Goal: Find specific page/section: Find specific page/section

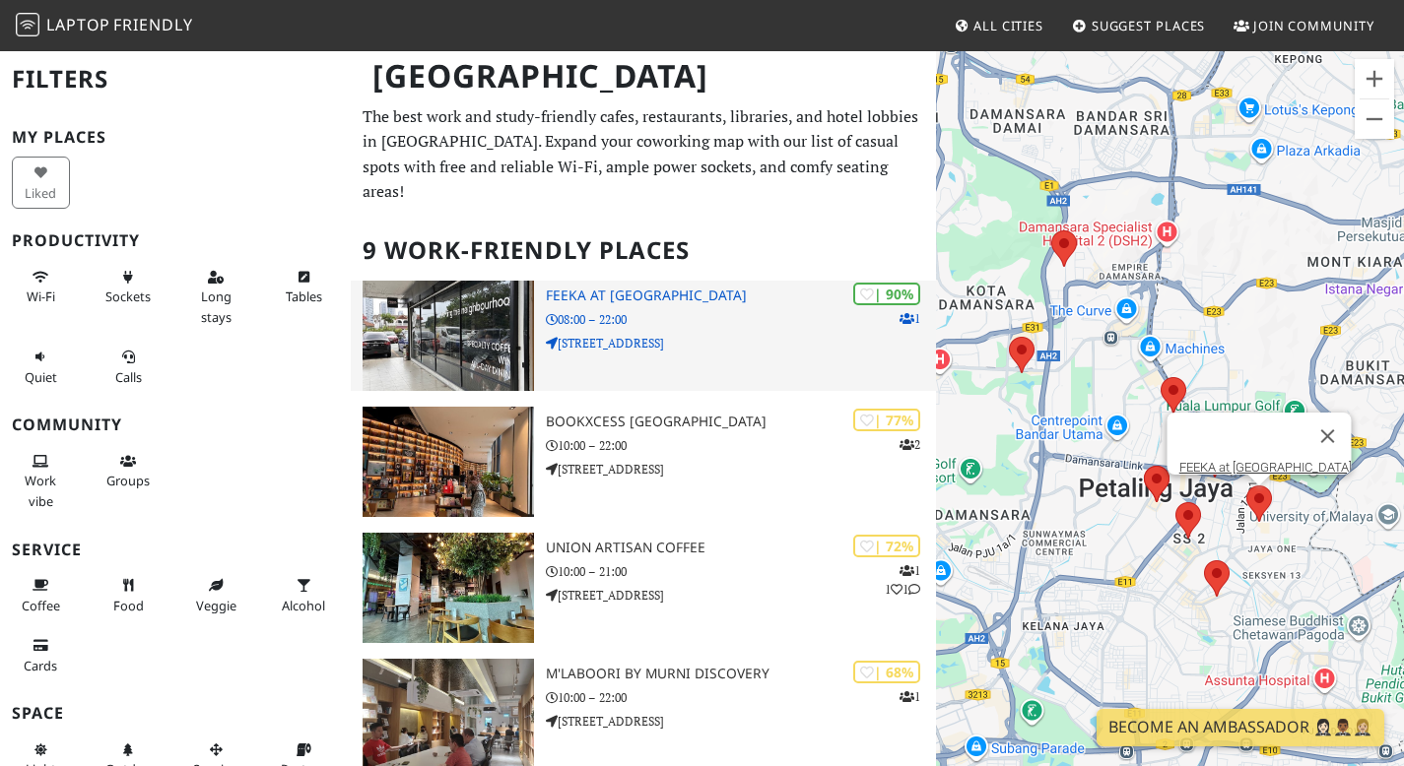
click at [580, 304] on h3 "FEEKA at [GEOGRAPHIC_DATA]" at bounding box center [741, 296] width 390 height 17
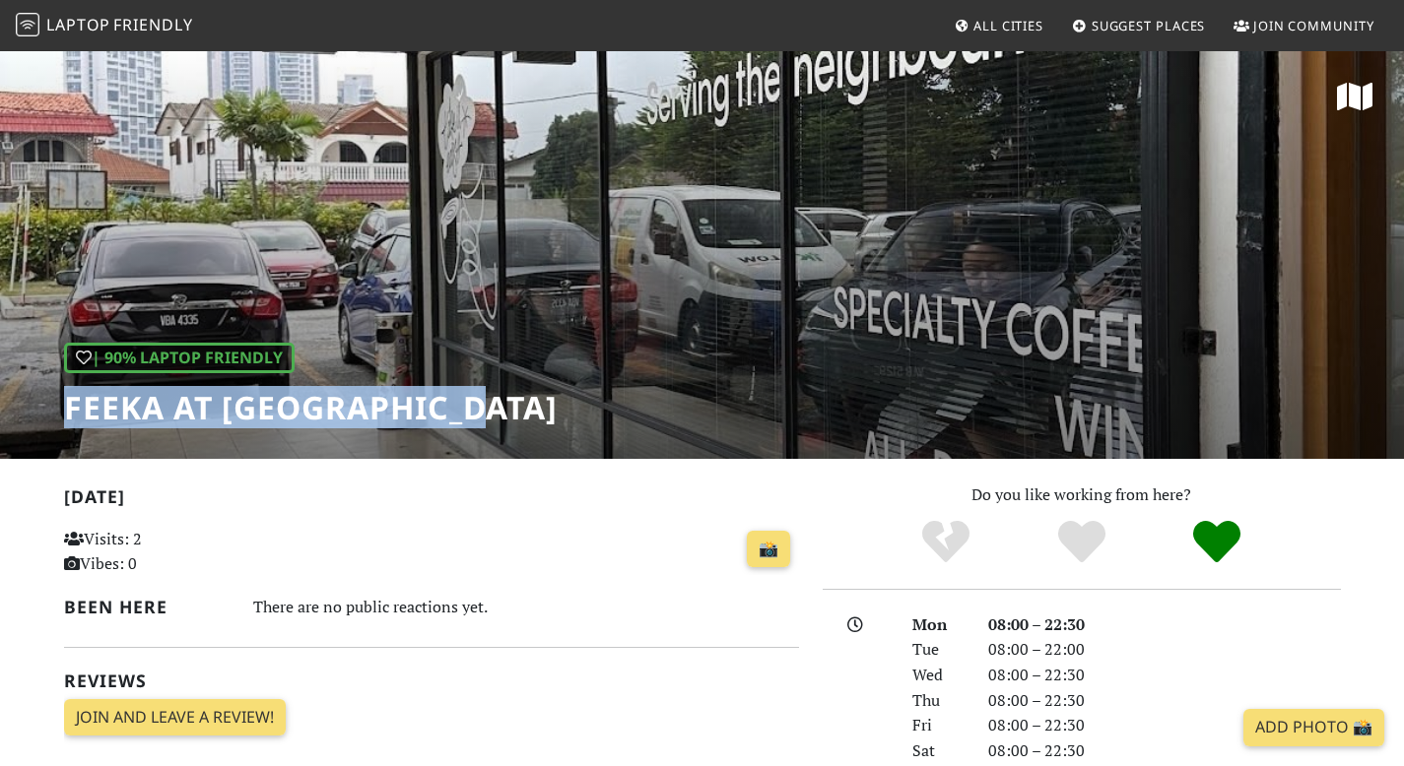
drag, startPoint x: 49, startPoint y: 406, endPoint x: 537, endPoint y: 404, distance: 487.5
click at [537, 404] on div "| 90% Laptop Friendly FEEKA at Happy Mansion" at bounding box center [702, 254] width 1404 height 410
copy h1 "FEEKA at [GEOGRAPHIC_DATA]"
